Goal: Task Accomplishment & Management: Use online tool/utility

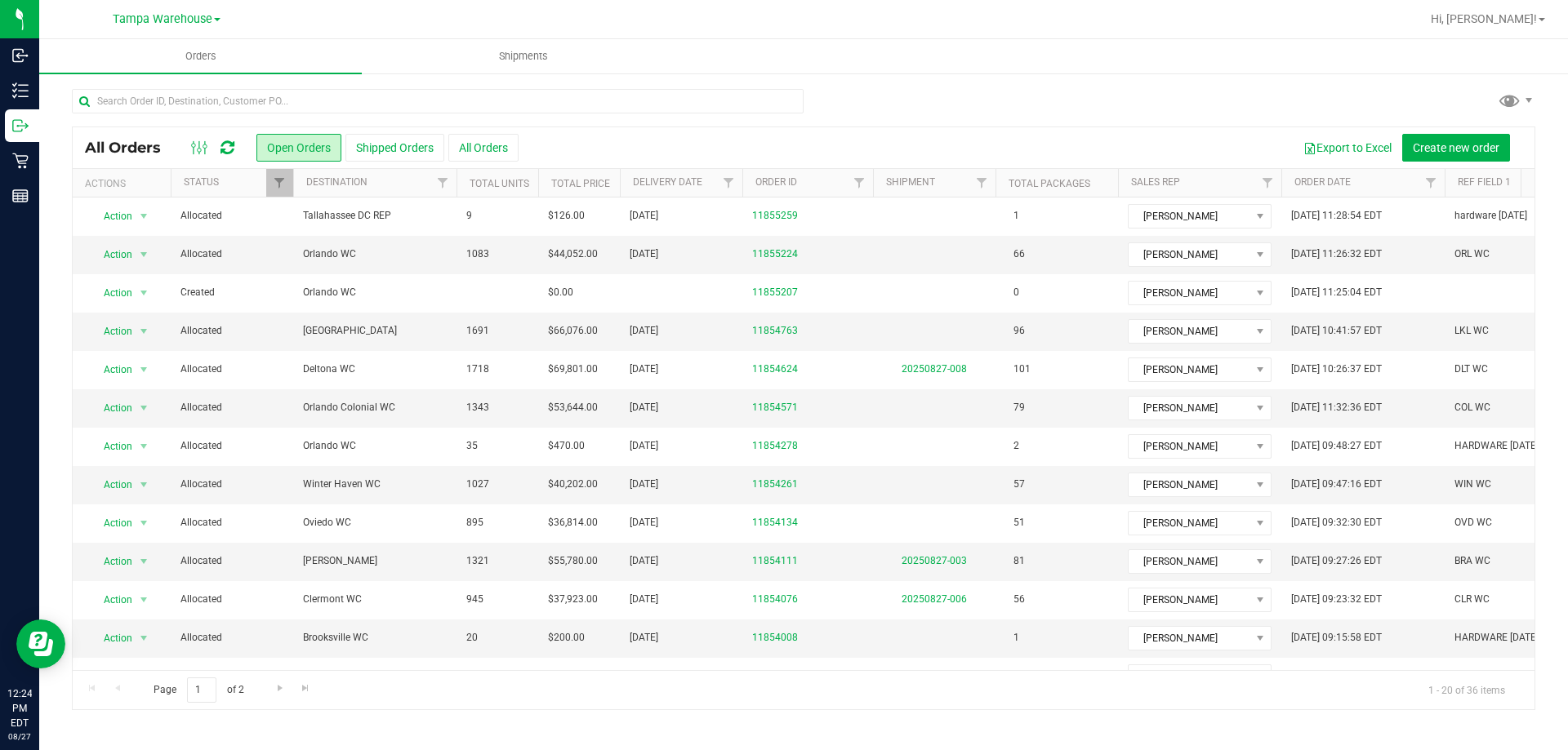
click at [228, 144] on icon at bounding box center [227, 148] width 14 height 17
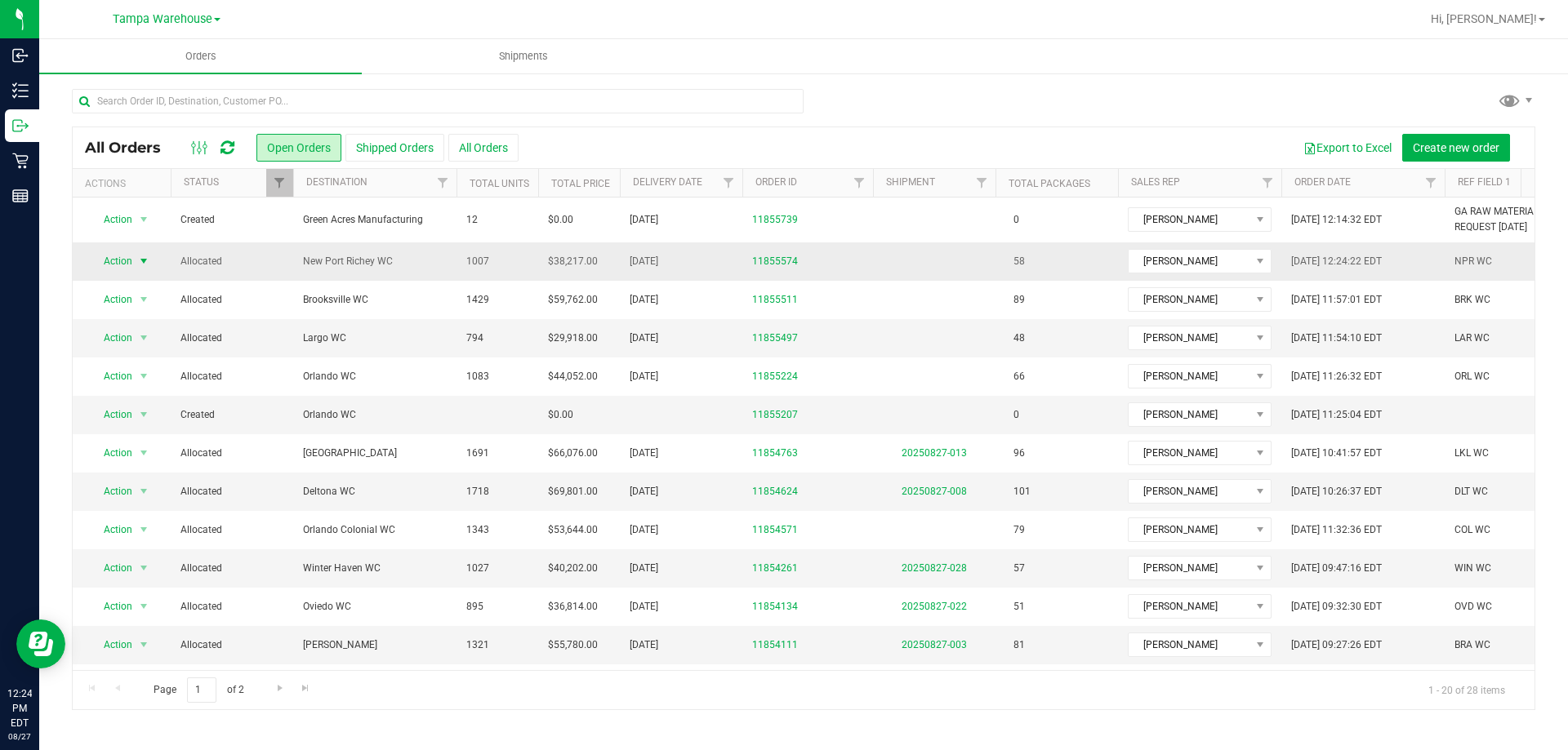
click at [126, 259] on span "Action" at bounding box center [111, 261] width 44 height 23
drag, startPoint x: 136, startPoint y: 504, endPoint x: 145, endPoint y: 498, distance: 10.8
click at [136, 504] on li "Print packing list" at bounding box center [151, 503] width 122 height 25
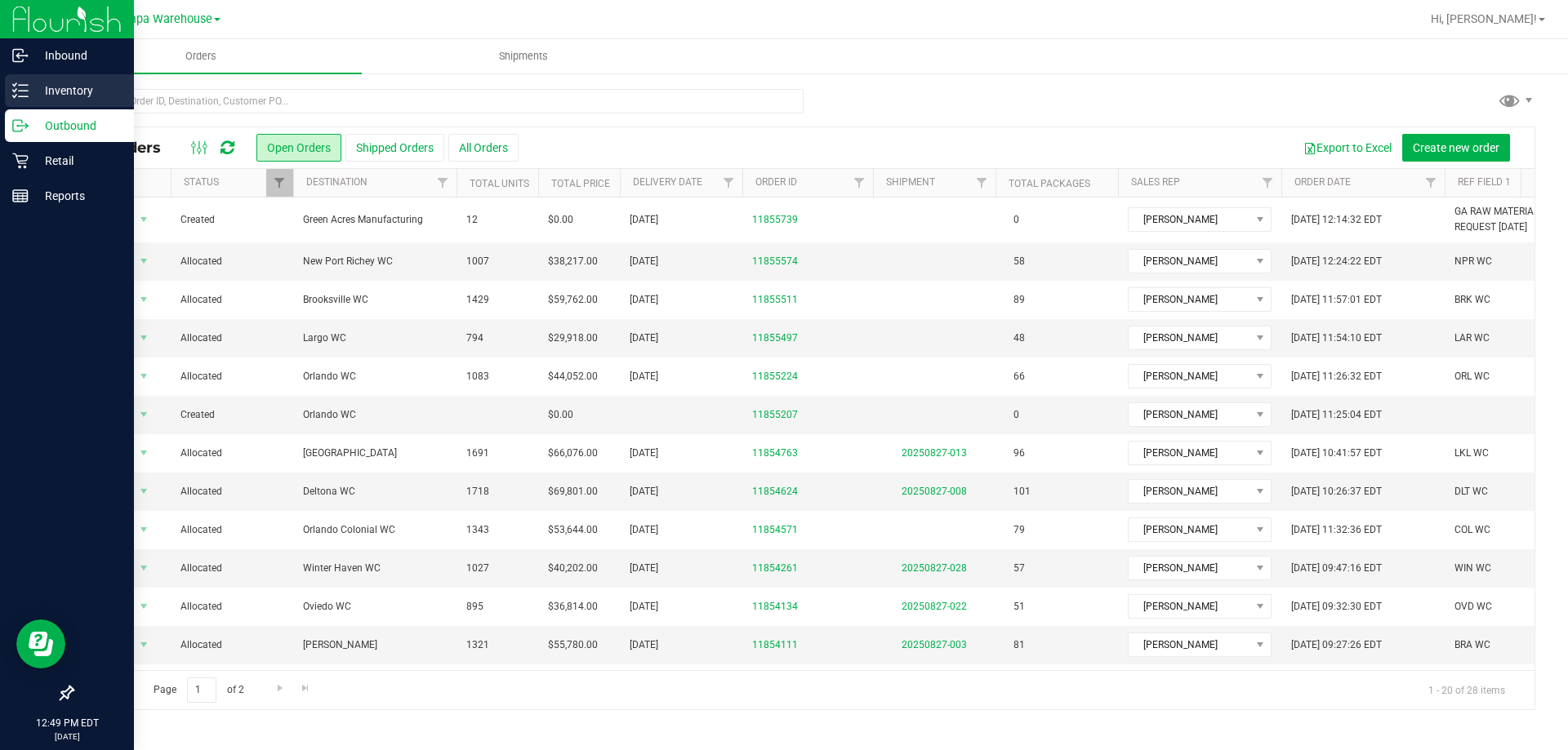
click at [62, 88] on p "Inventory" at bounding box center [77, 90] width 98 height 19
click at [54, 89] on p "Inventory" at bounding box center [77, 90] width 98 height 19
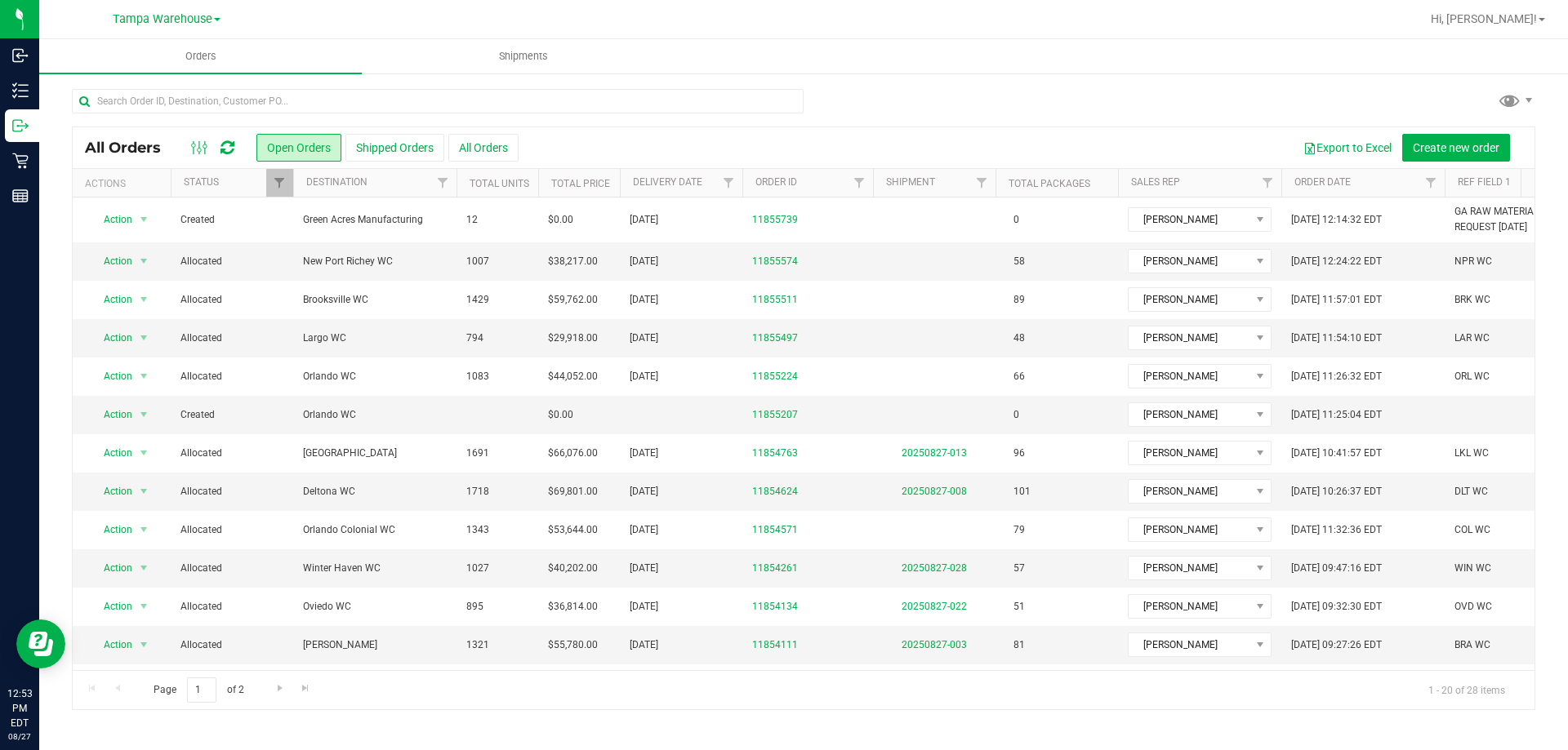
click at [228, 150] on icon at bounding box center [227, 148] width 14 height 17
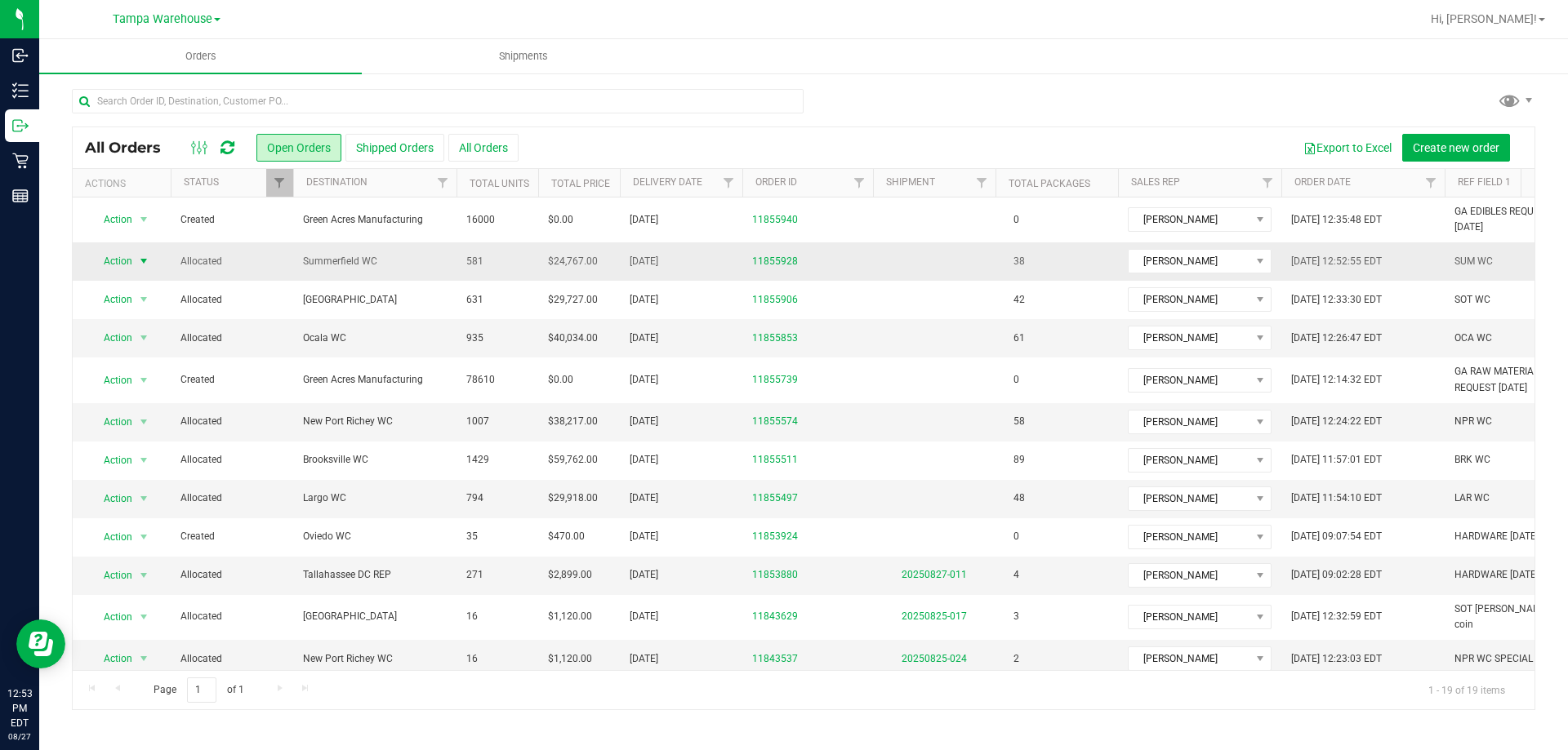
click at [120, 265] on span "Action" at bounding box center [111, 261] width 44 height 23
click at [135, 503] on li "Print packing list" at bounding box center [151, 503] width 122 height 25
click at [1503, 24] on span "Hi, [PERSON_NAME]!" at bounding box center [1483, 18] width 106 height 13
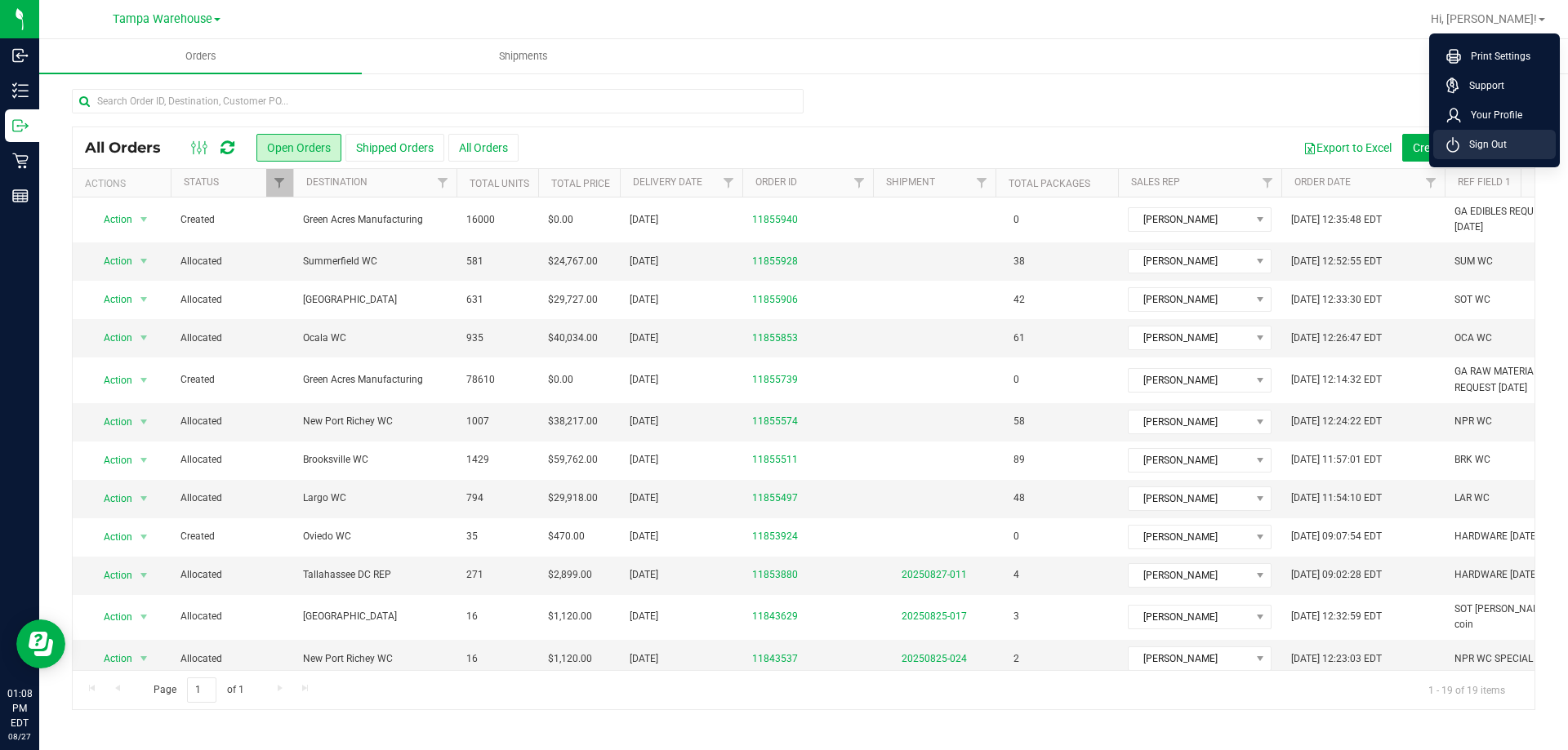
click at [1489, 142] on span "Sign Out" at bounding box center [1482, 144] width 47 height 17
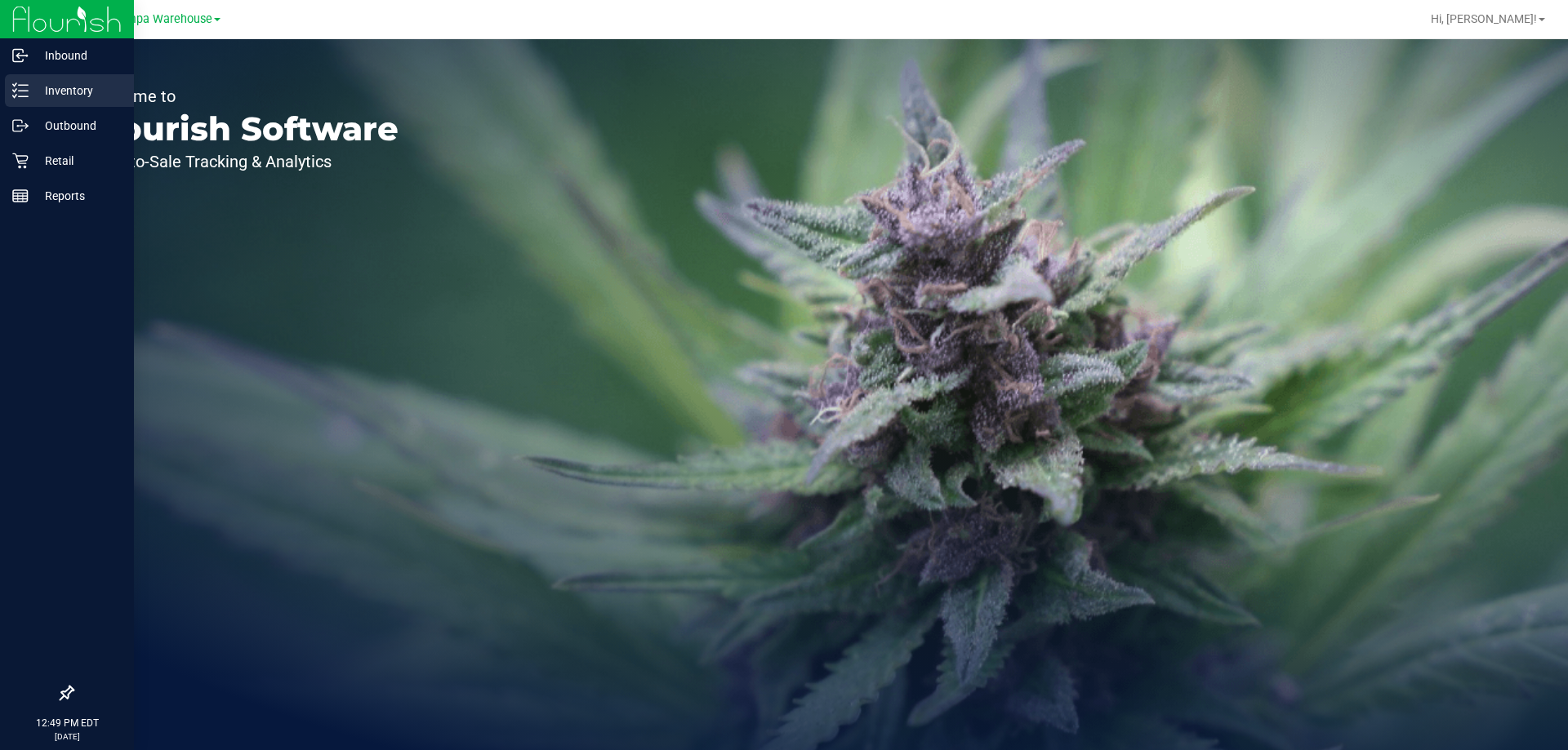
click at [61, 84] on p "Inventory" at bounding box center [77, 90] width 98 height 19
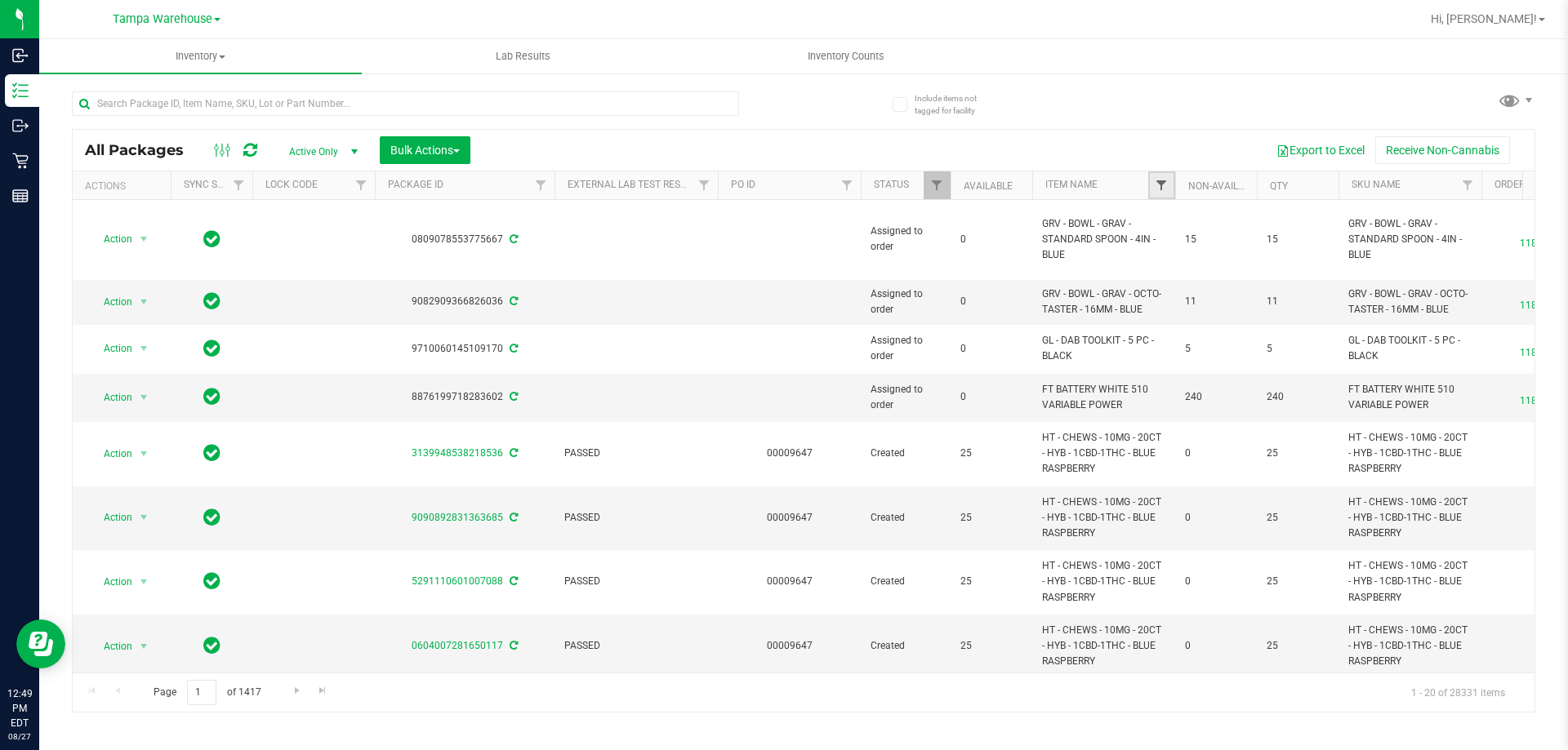
click at [1161, 187] on span "Filter" at bounding box center [1161, 185] width 13 height 13
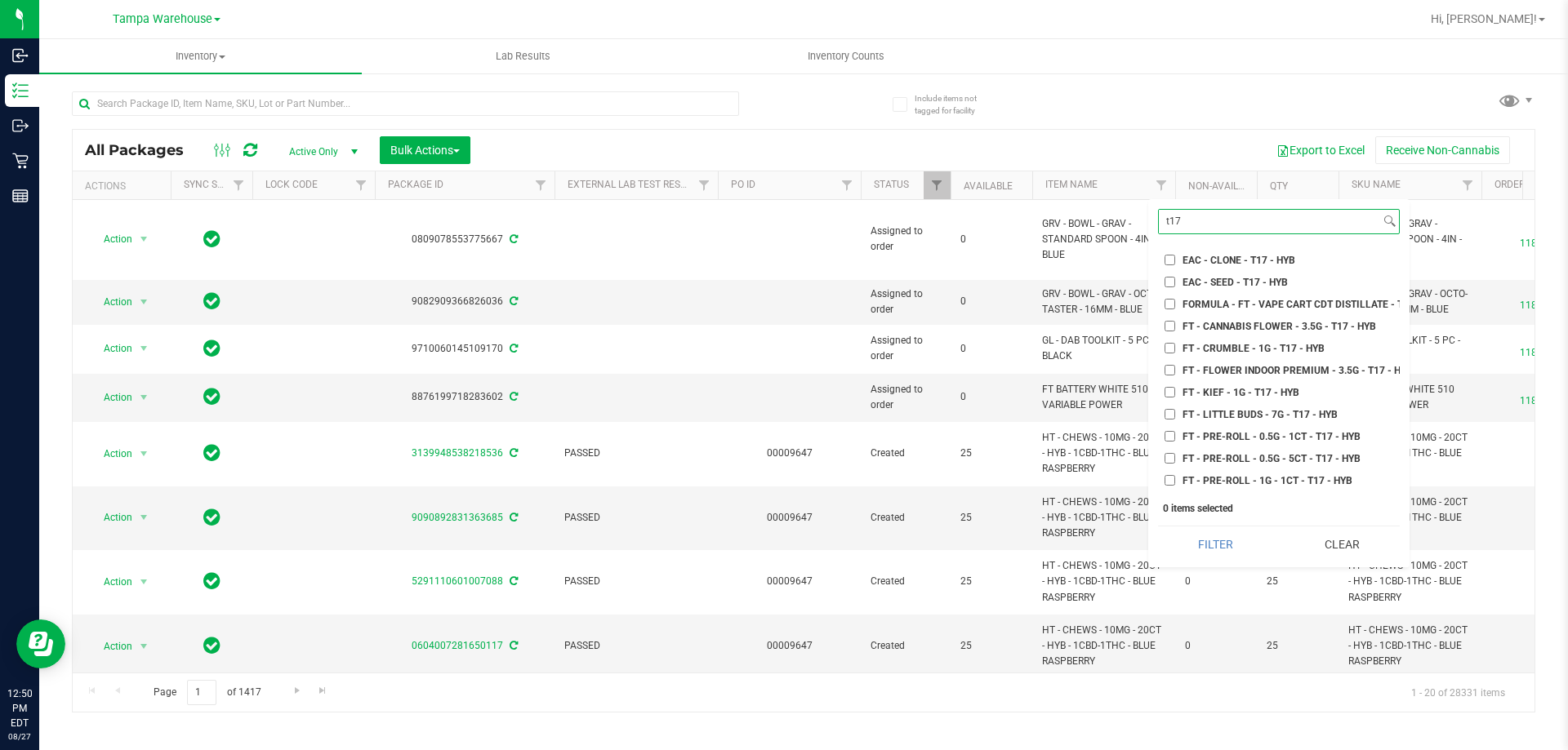
type input "t17"
click at [1167, 328] on input "FT - CANNABIS FLOWER - 3.5G - T17 - HYB" at bounding box center [1170, 327] width 11 height 11
checkbox input "true"
click at [1216, 545] on button "Filter" at bounding box center [1215, 544] width 115 height 36
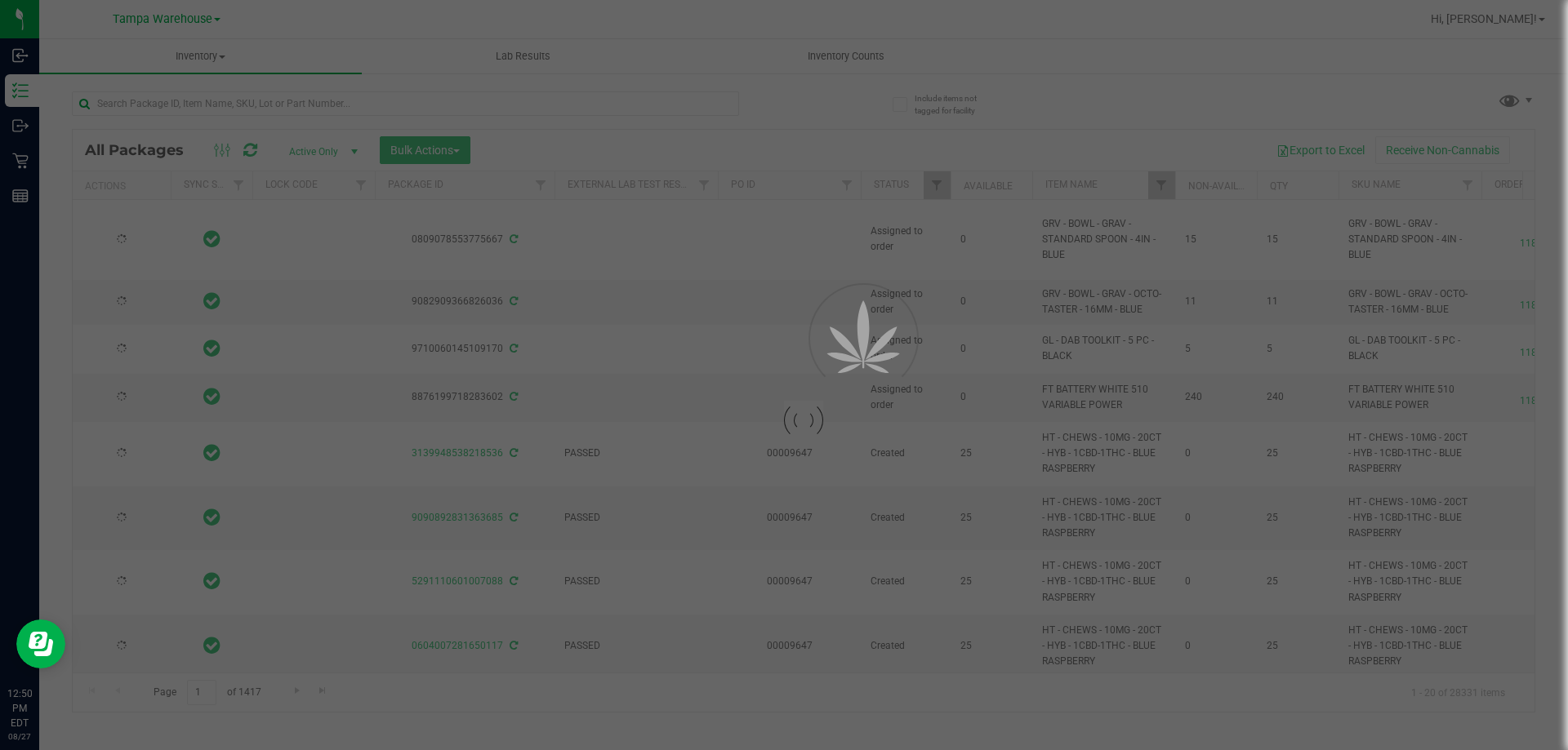
type input "[DATE]"
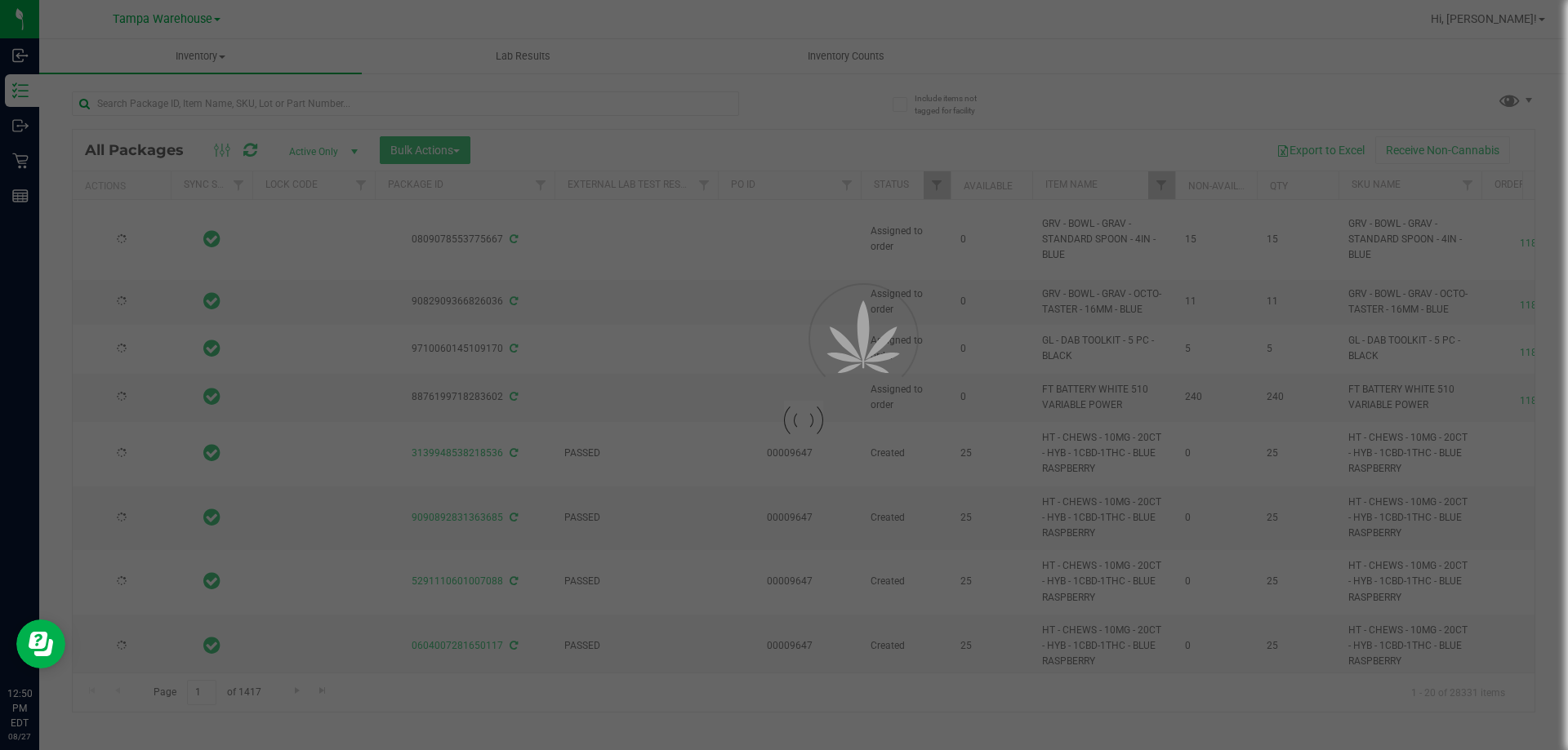
type input "[DATE]"
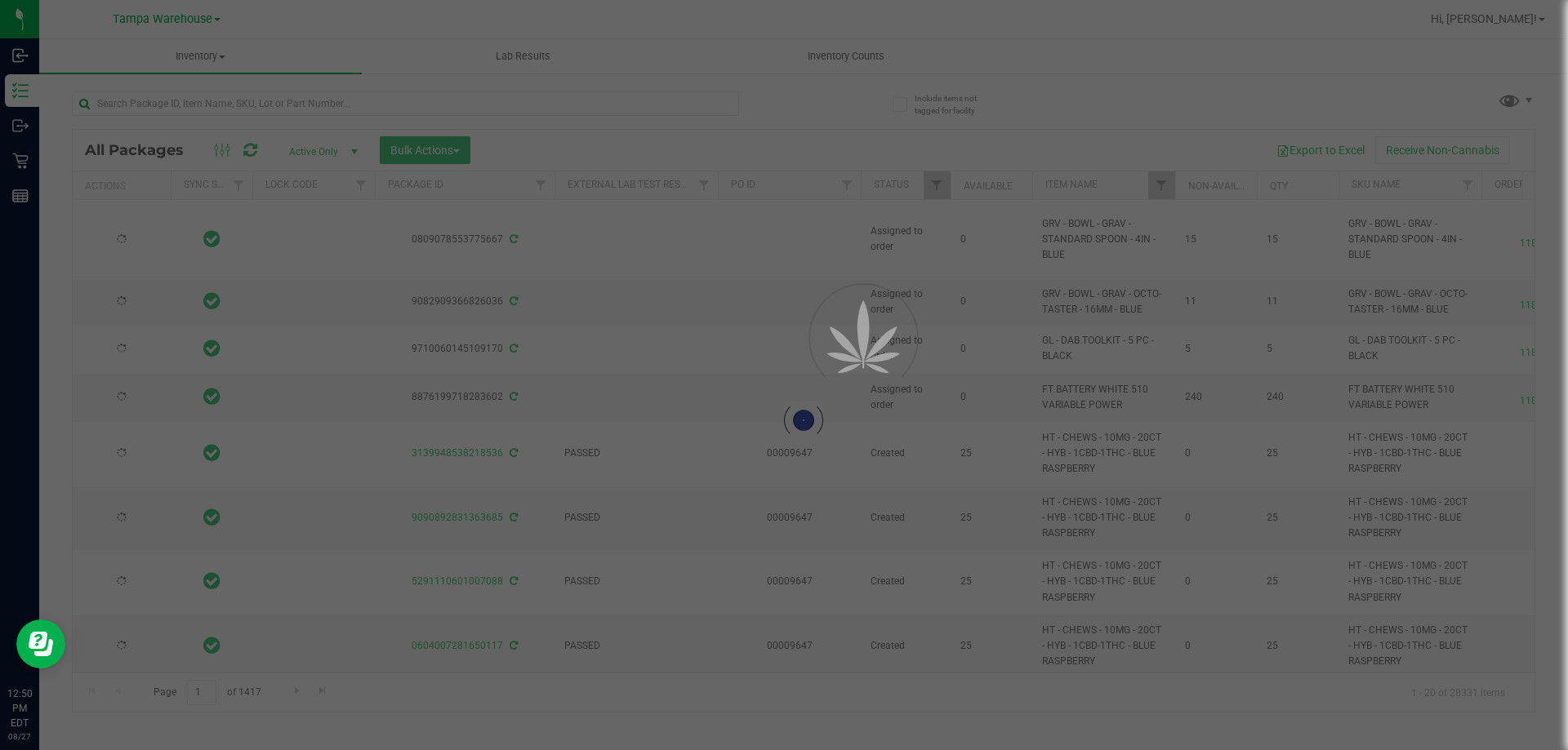
type input "[DATE]"
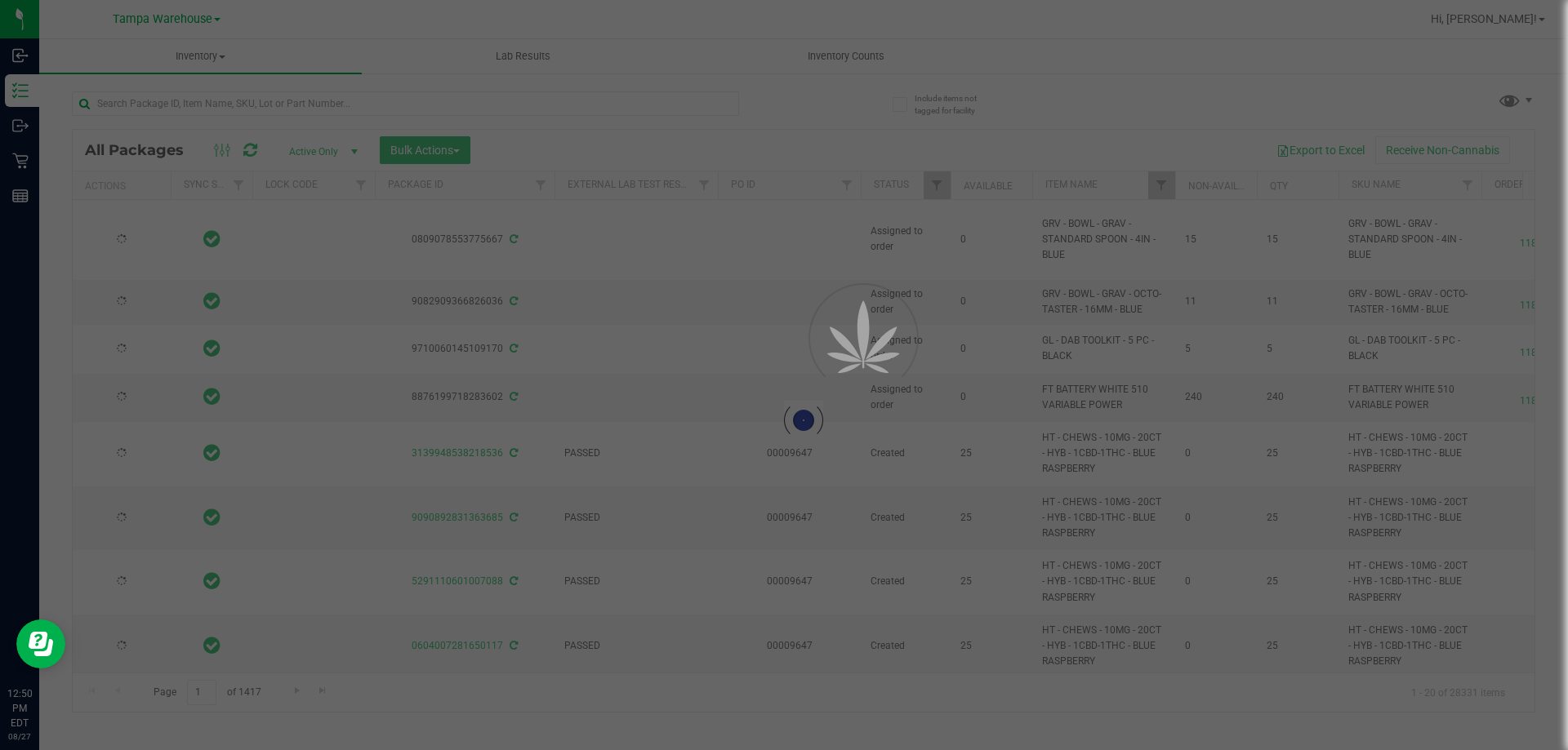
type input "[DATE]"
